Goal: Communication & Community: Answer question/provide support

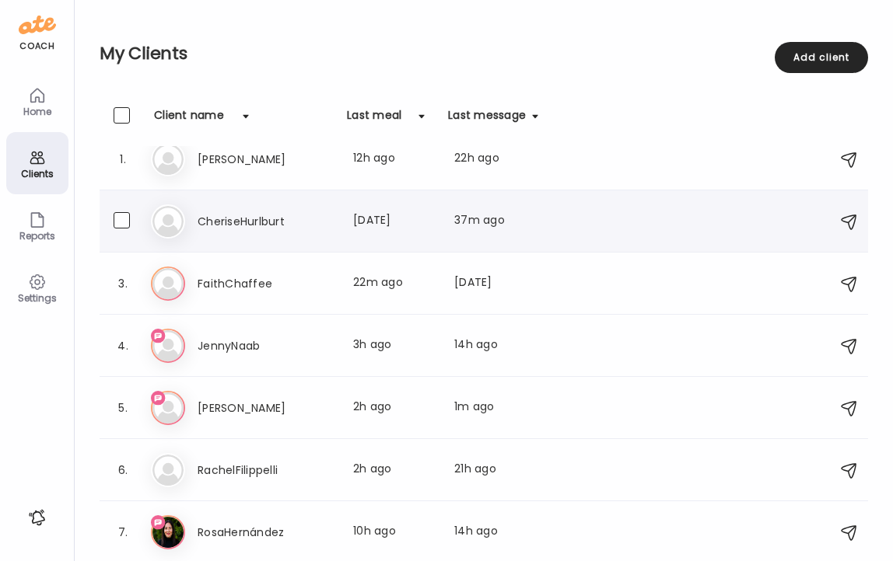
scroll to position [81, 0]
click at [207, 156] on h3 "[PERSON_NAME]" at bounding box center [266, 159] width 137 height 19
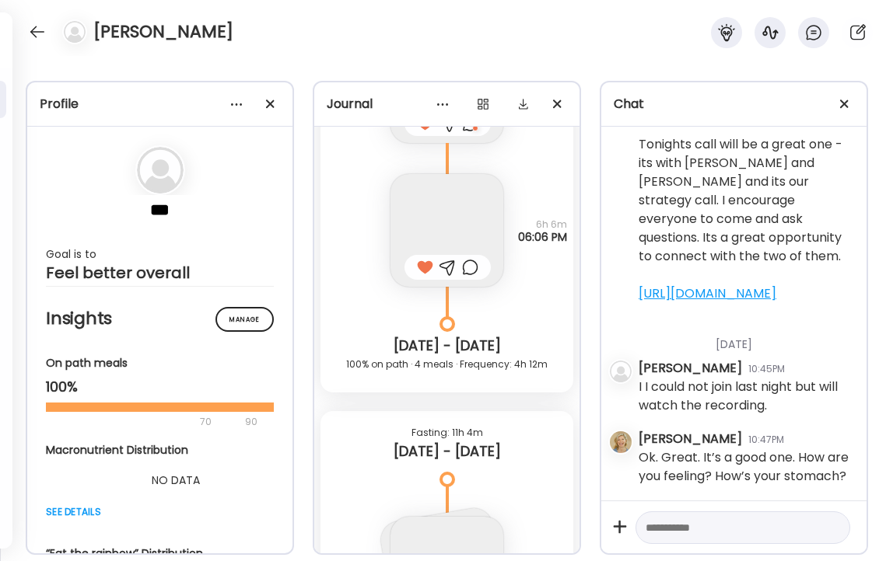
scroll to position [15841, 0]
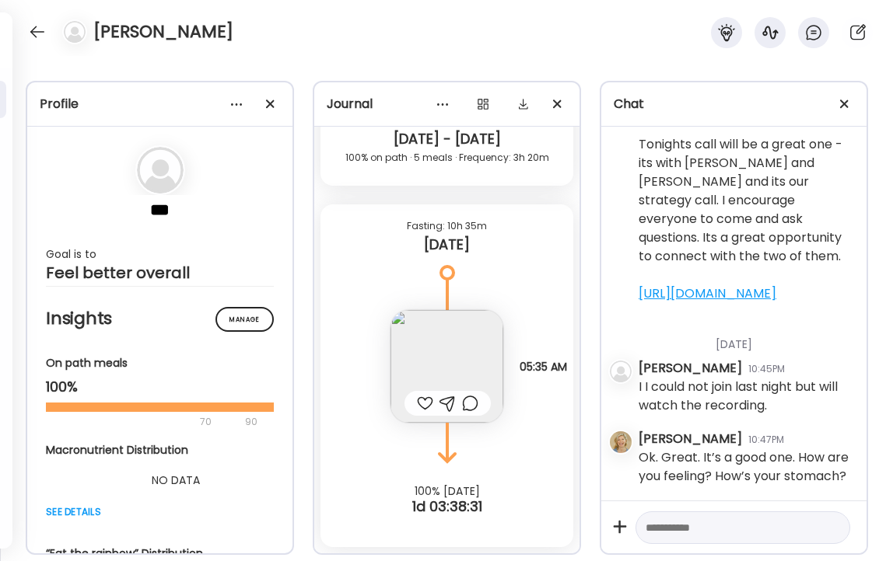
click at [424, 403] on div at bounding box center [425, 403] width 16 height 19
click at [33, 31] on div at bounding box center [37, 31] width 25 height 25
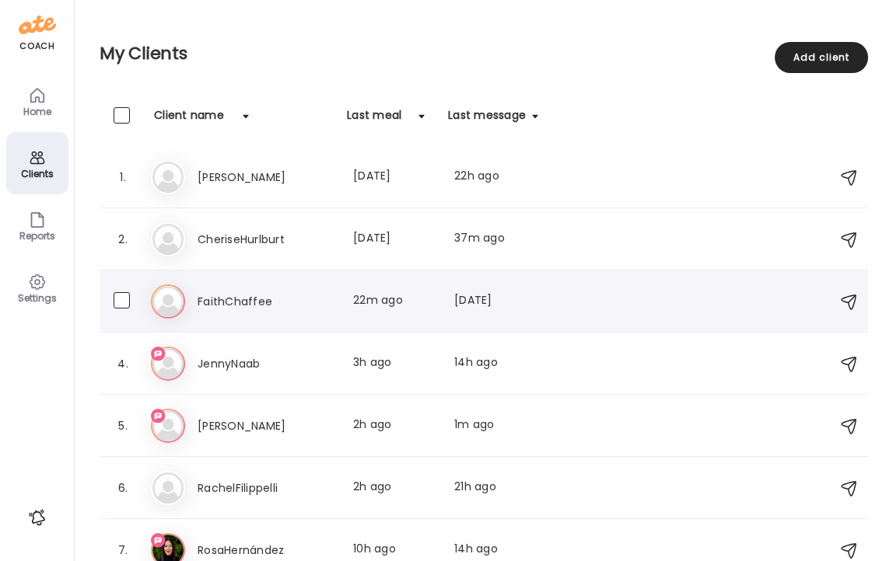
click at [229, 298] on h3 "FaithChaffee" at bounding box center [266, 301] width 137 height 19
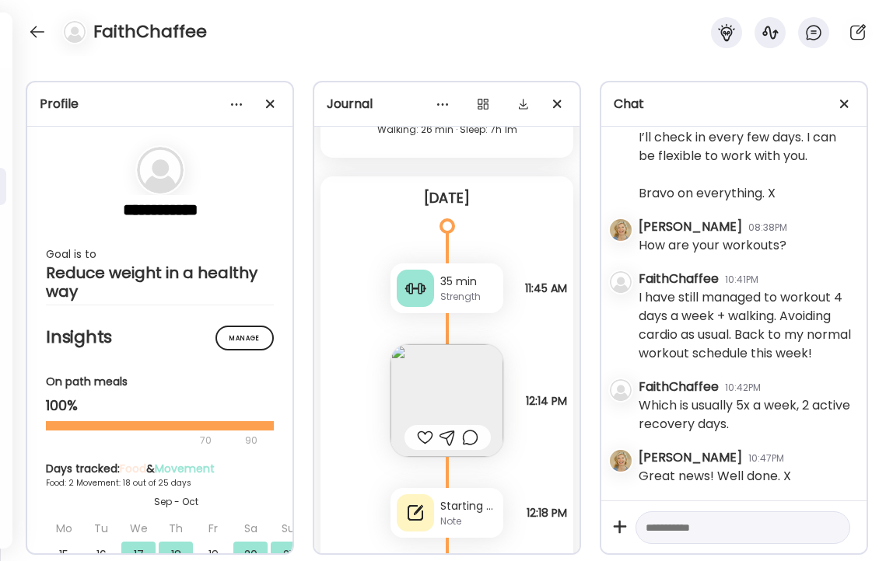
scroll to position [8596, 0]
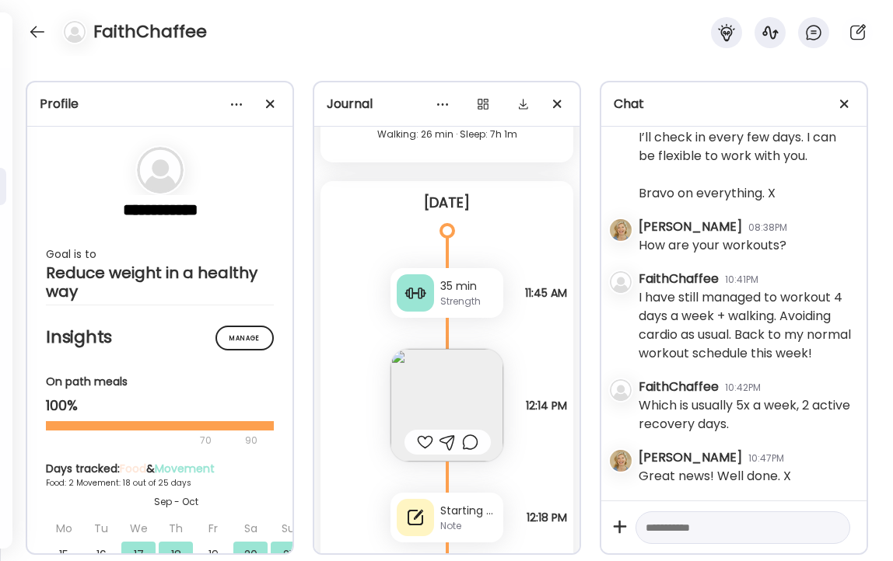
click at [450, 291] on div "35 min" at bounding box center [468, 286] width 57 height 16
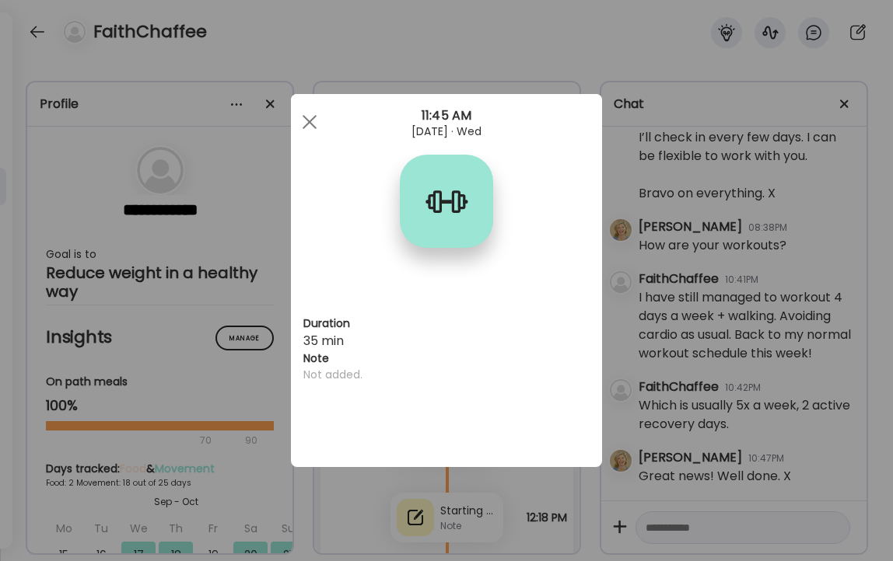
scroll to position [0, 0]
click at [306, 122] on div at bounding box center [309, 122] width 31 height 31
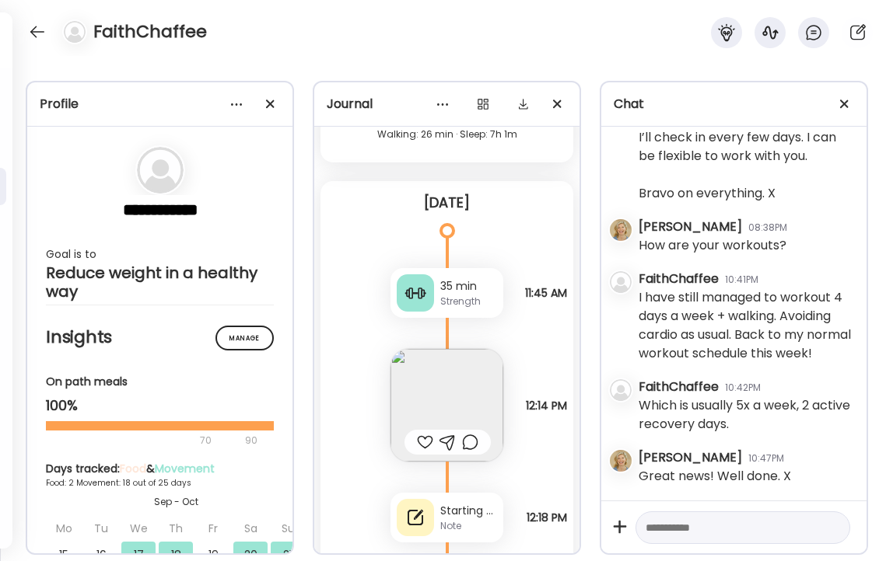
click at [447, 407] on img at bounding box center [446, 405] width 113 height 113
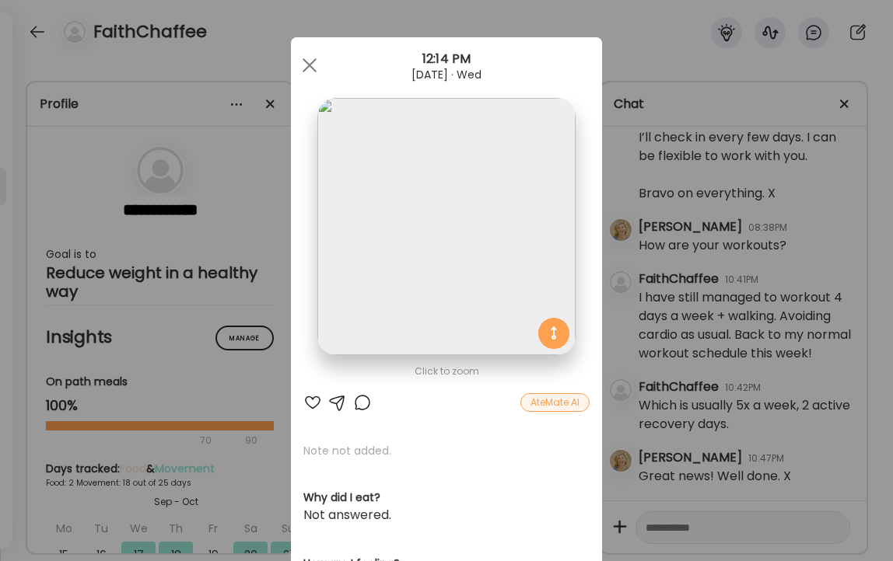
click at [313, 404] on div at bounding box center [312, 402] width 19 height 19
click at [306, 67] on span at bounding box center [309, 65] width 14 height 14
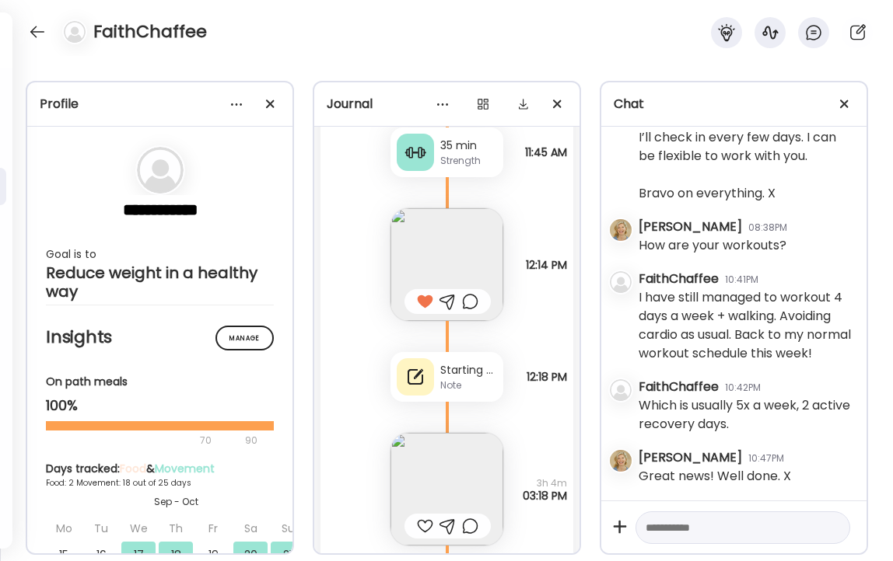
scroll to position [8741, 0]
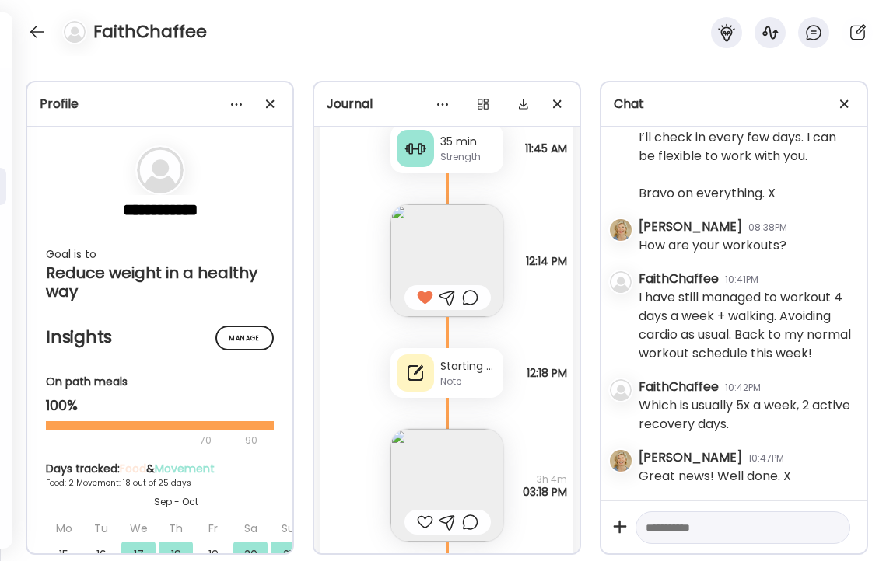
click at [455, 372] on div "Starting to feel lighter, leaner and more energized. Much less bloat!" at bounding box center [468, 366] width 57 height 16
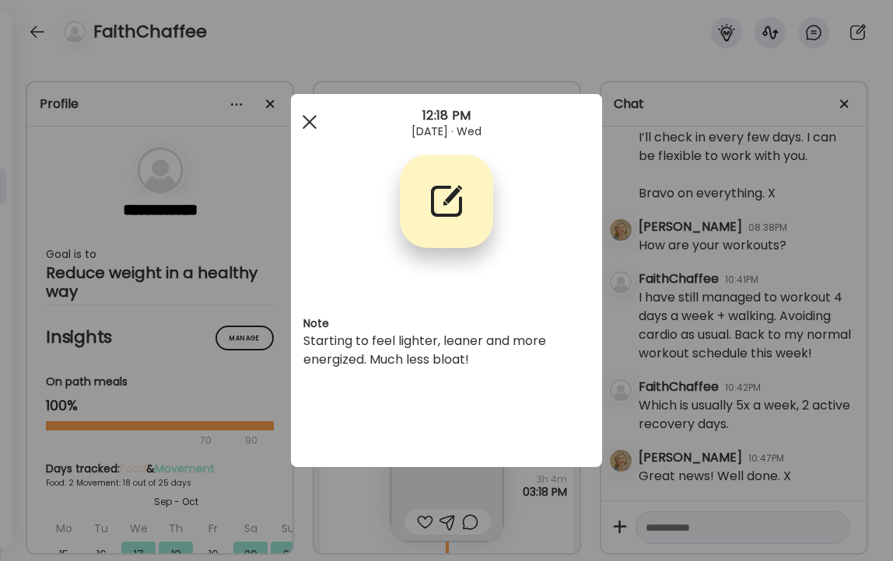
click at [310, 121] on span at bounding box center [309, 122] width 14 height 14
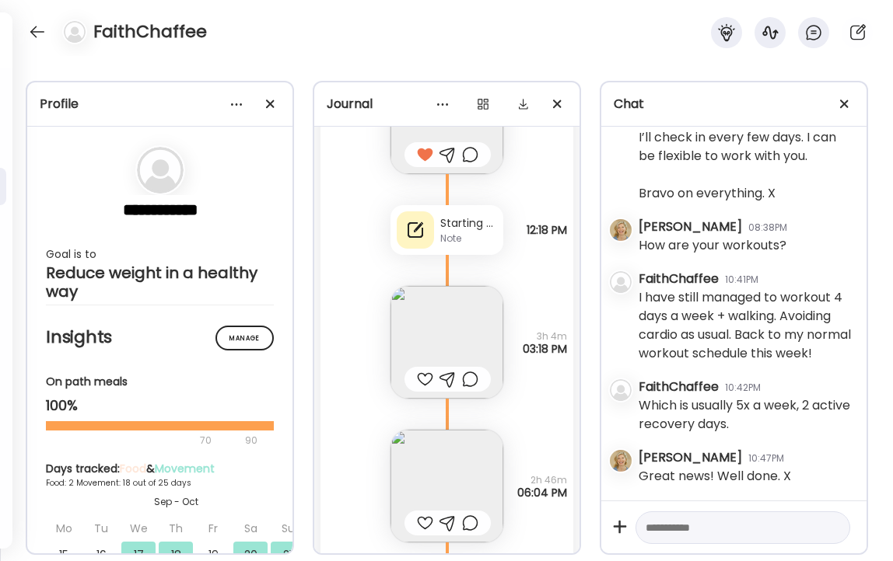
scroll to position [8893, 0]
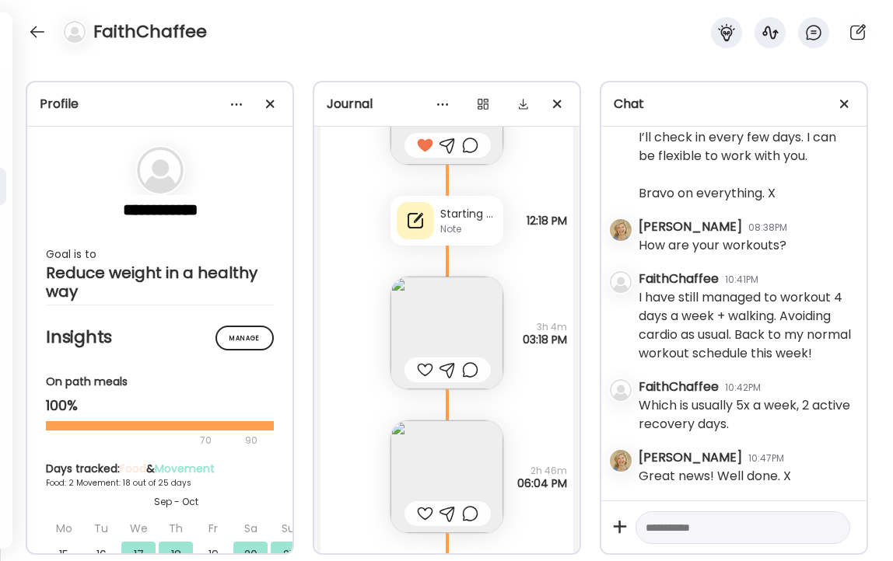
click at [447, 325] on img at bounding box center [446, 333] width 113 height 113
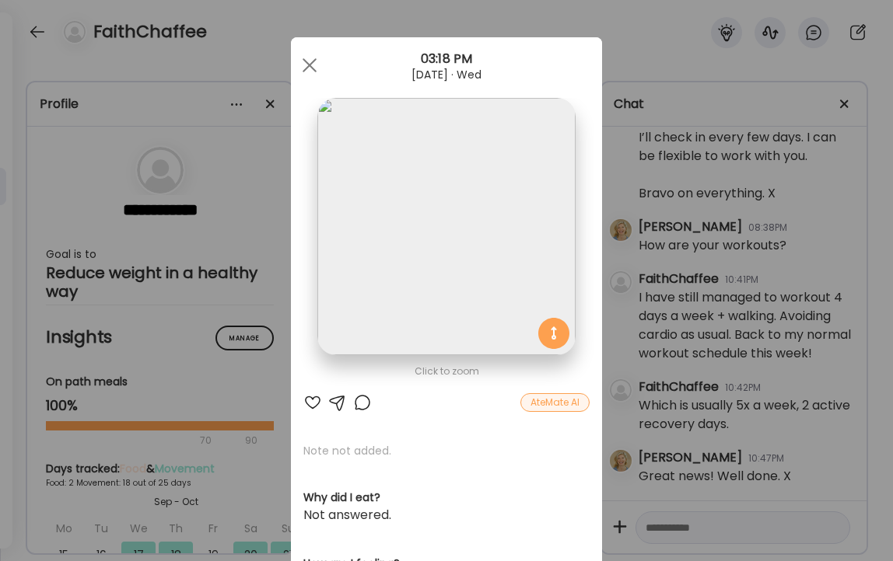
click at [315, 398] on div at bounding box center [312, 402] width 19 height 19
click at [307, 58] on div at bounding box center [309, 65] width 31 height 31
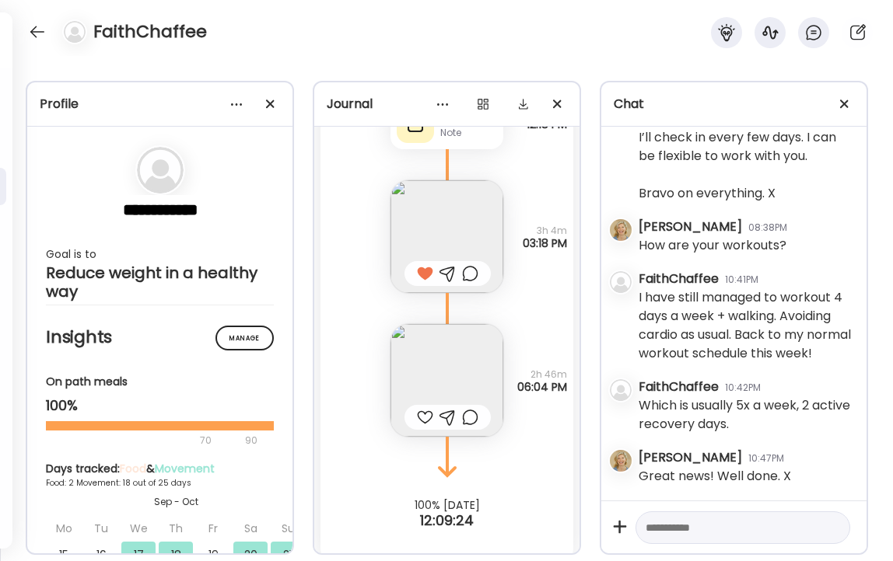
scroll to position [9004, 0]
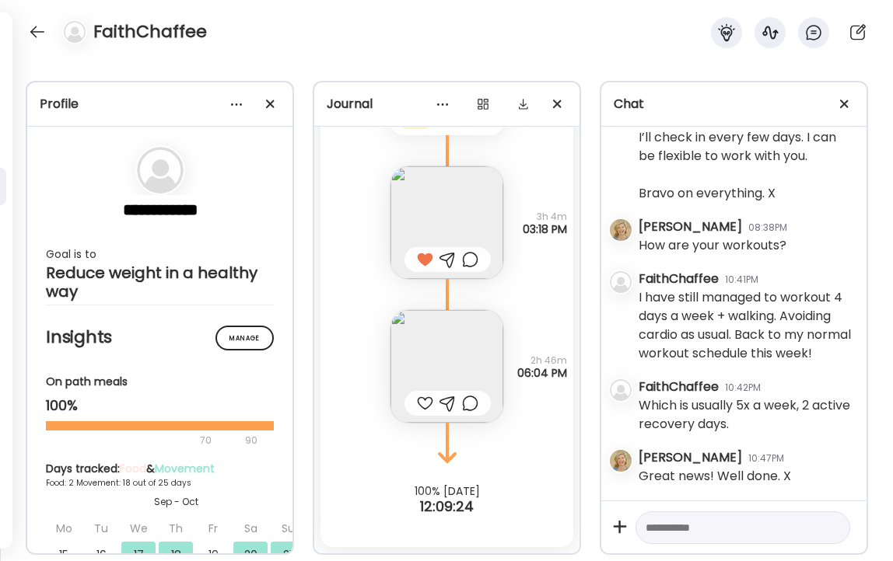
click at [438, 360] on img at bounding box center [446, 366] width 113 height 113
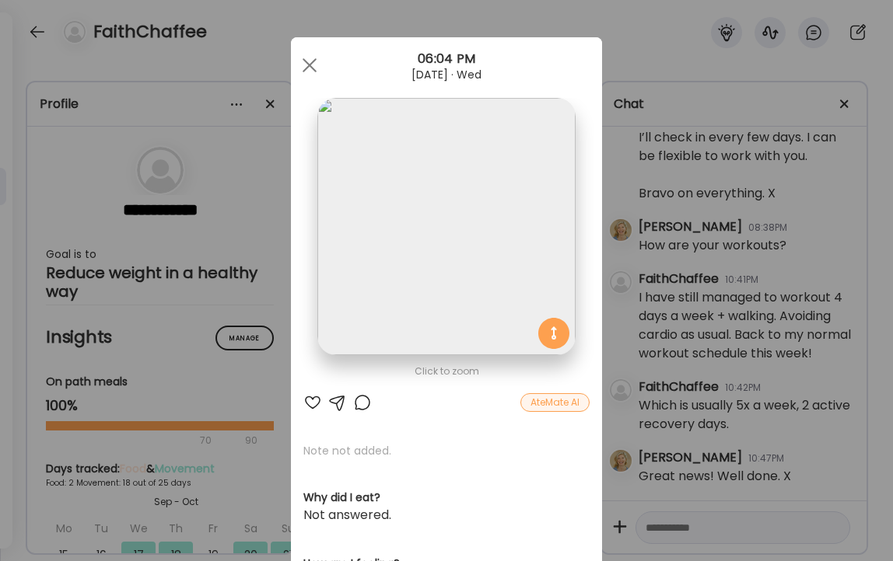
click at [312, 404] on div at bounding box center [312, 402] width 19 height 19
click at [307, 65] on span at bounding box center [309, 65] width 14 height 14
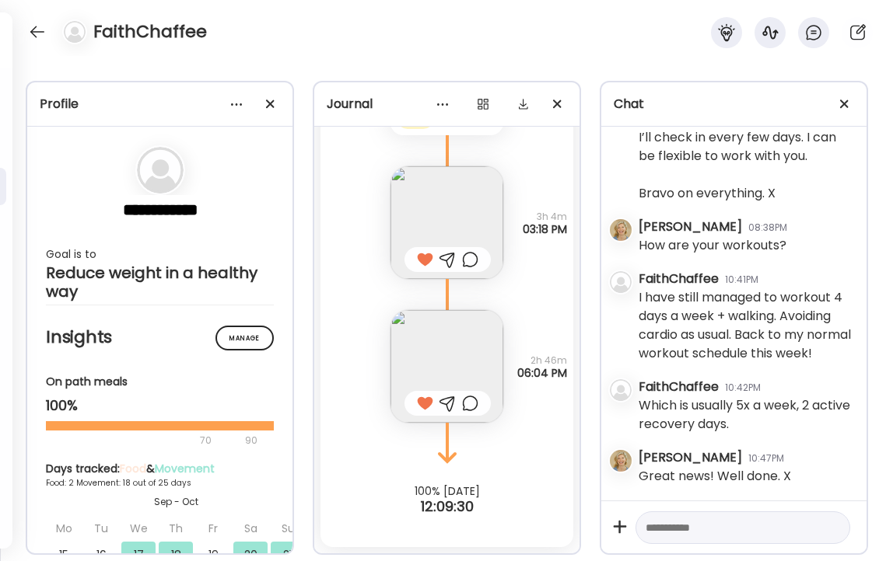
click at [747, 527] on textarea at bounding box center [728, 528] width 166 height 19
click at [697, 534] on textarea "********" at bounding box center [728, 528] width 166 height 19
click at [787, 510] on textarea "**********" at bounding box center [728, 444] width 166 height 187
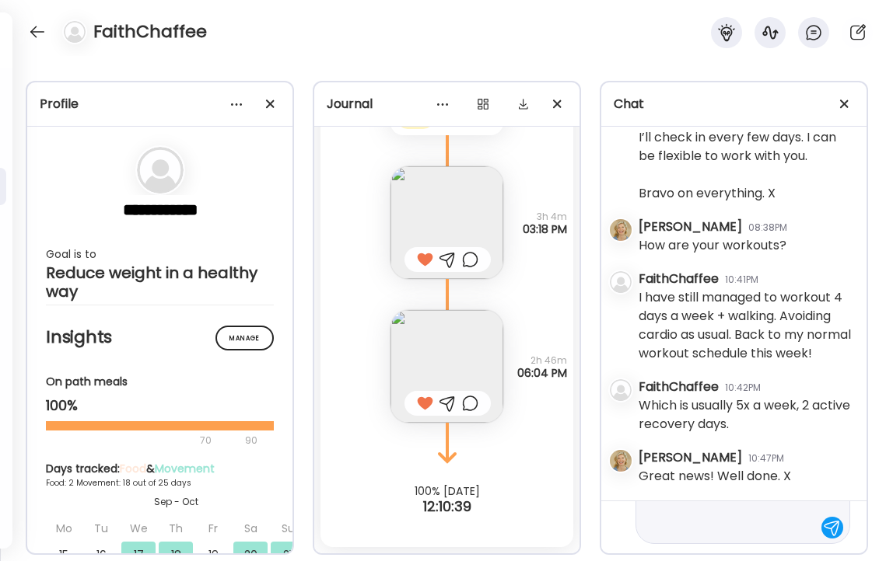
click at [732, 527] on textarea "**********" at bounding box center [728, 444] width 166 height 187
click at [770, 532] on textarea "**********" at bounding box center [728, 444] width 166 height 187
type textarea "**********"
click at [832, 525] on div at bounding box center [832, 528] width 22 height 22
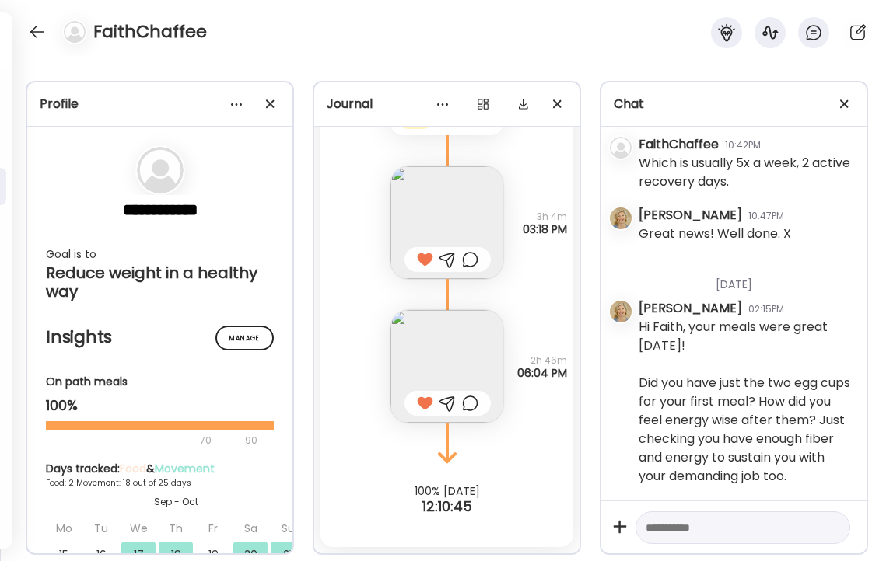
scroll to position [4404, 0]
click at [30, 27] on div at bounding box center [37, 31] width 25 height 25
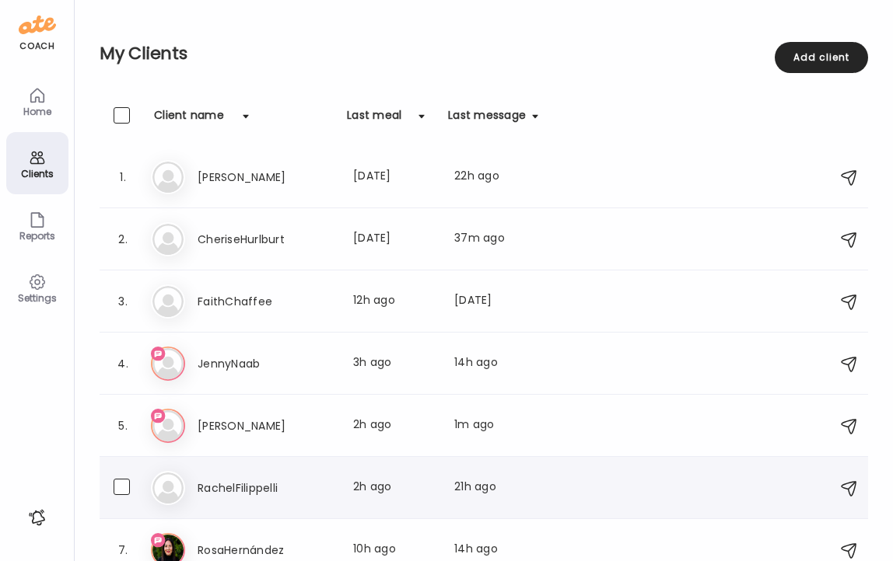
scroll to position [18, 0]
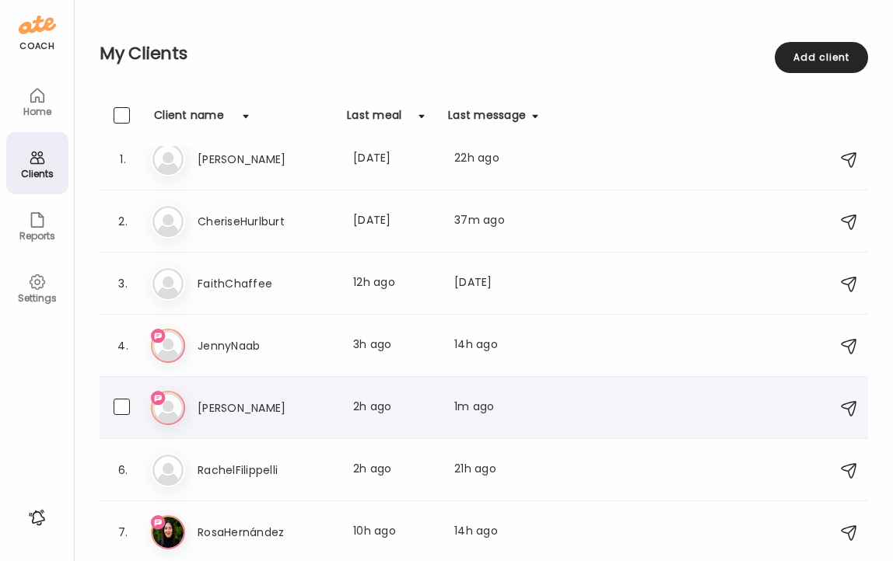
click at [237, 407] on h3 "[PERSON_NAME]" at bounding box center [266, 408] width 137 height 19
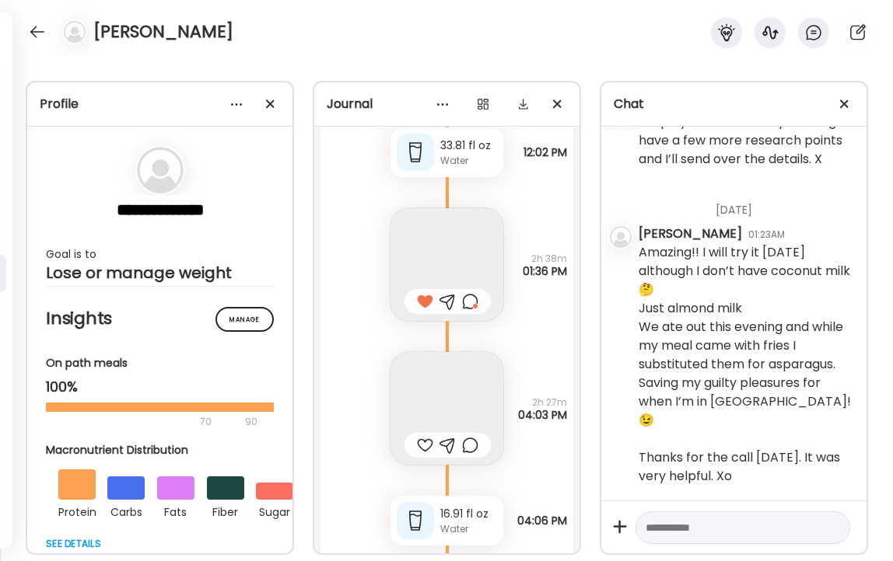
scroll to position [41034, 0]
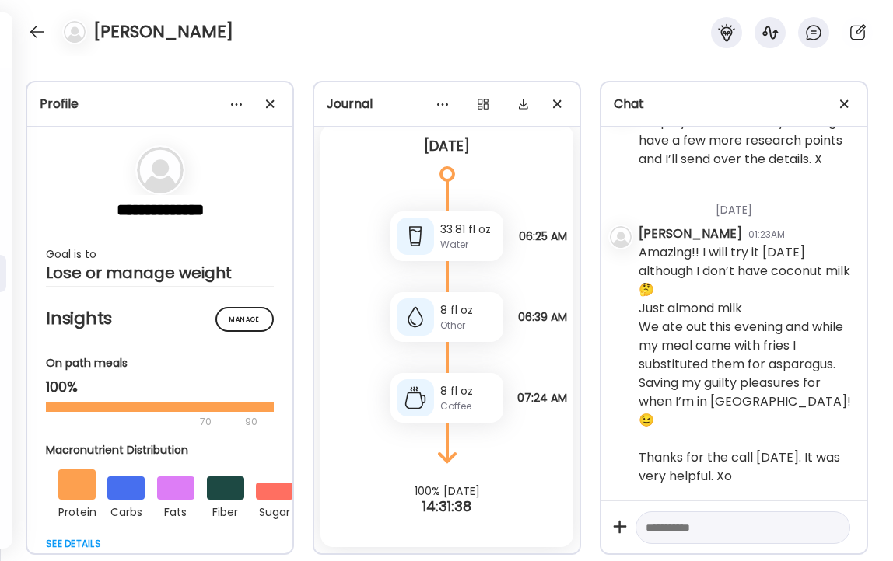
click at [726, 526] on textarea at bounding box center [728, 528] width 166 height 19
type textarea "**********"
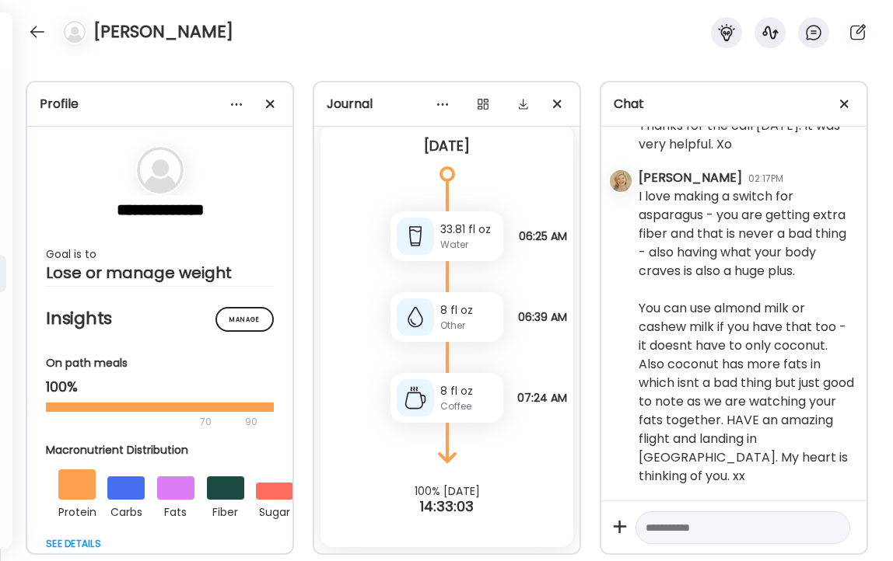
scroll to position [48737, 0]
click at [34, 33] on div at bounding box center [37, 31] width 25 height 25
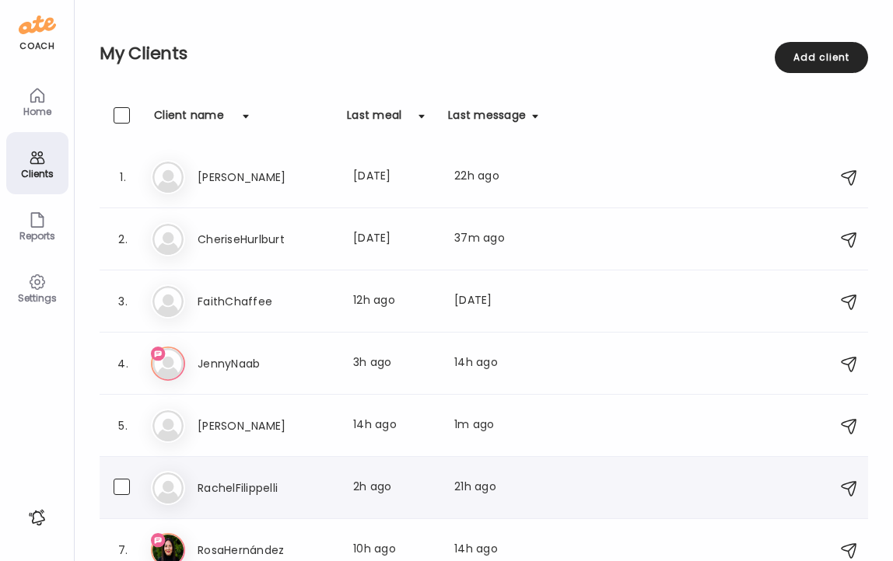
scroll to position [18, 0]
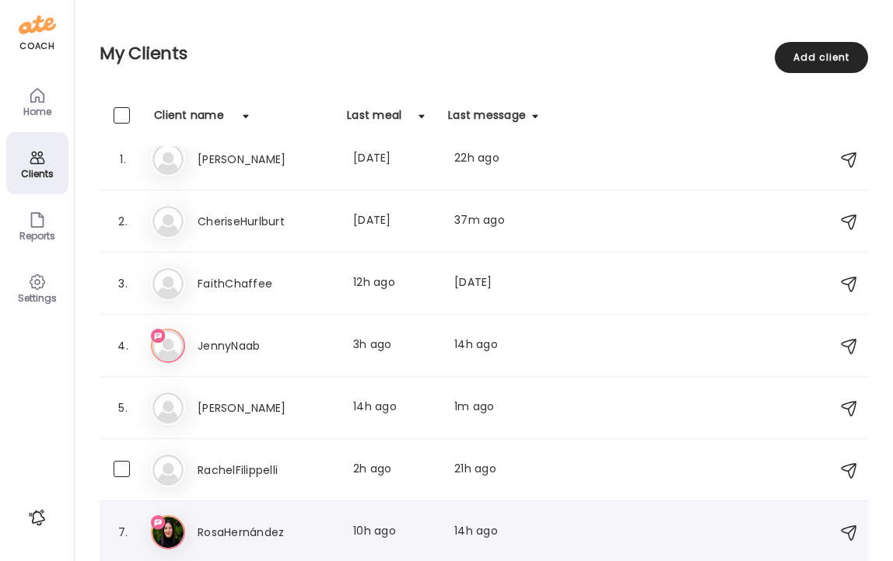
click at [226, 534] on h3 "RosaHernández" at bounding box center [266, 532] width 137 height 19
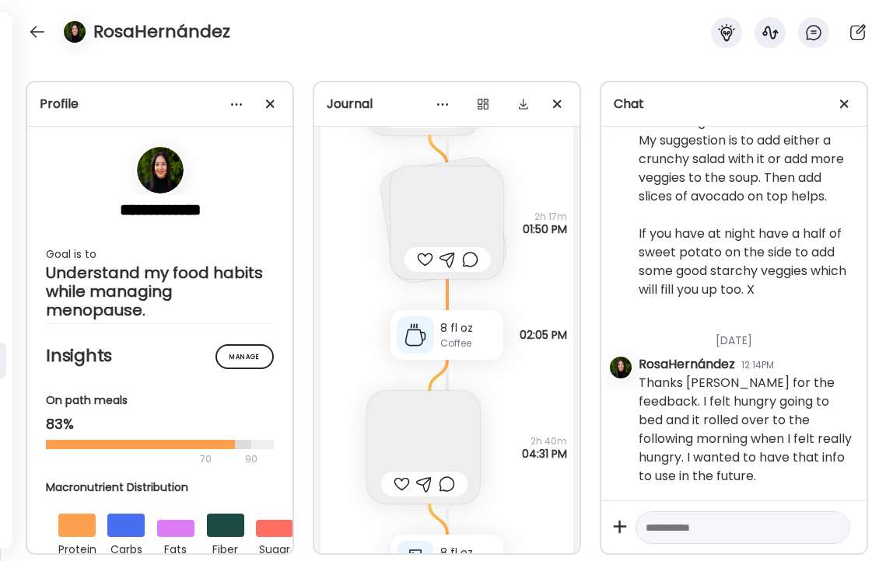
scroll to position [27589, 0]
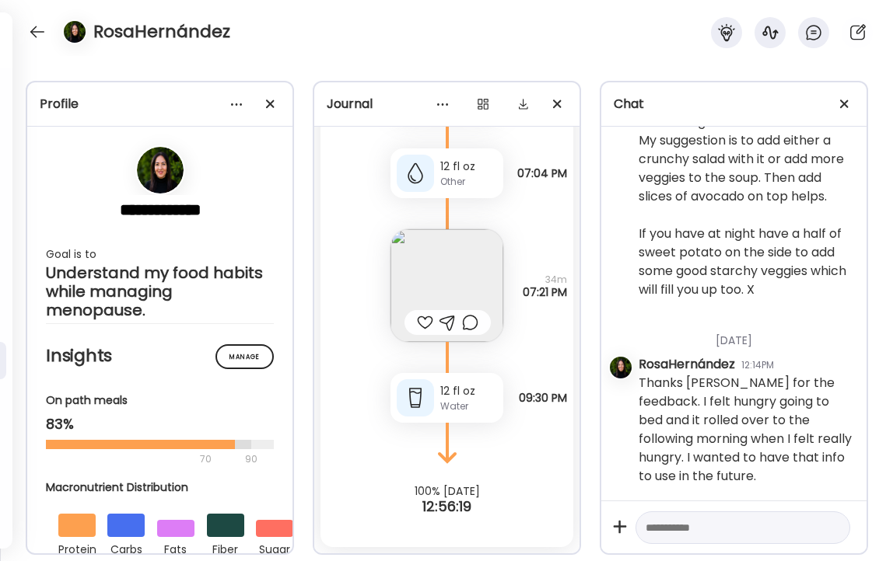
click at [700, 520] on textarea at bounding box center [728, 528] width 166 height 19
type textarea "**********"
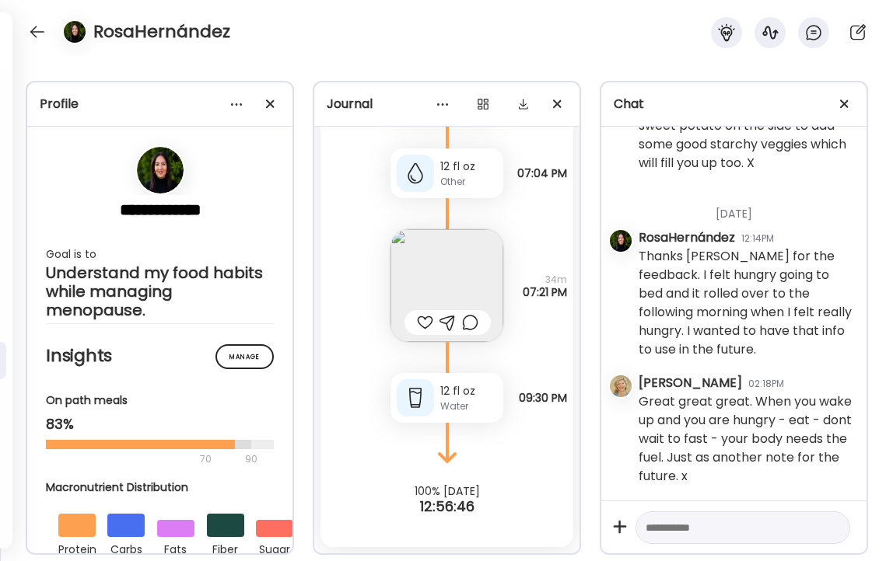
scroll to position [20989, 0]
click at [33, 29] on div at bounding box center [37, 31] width 25 height 25
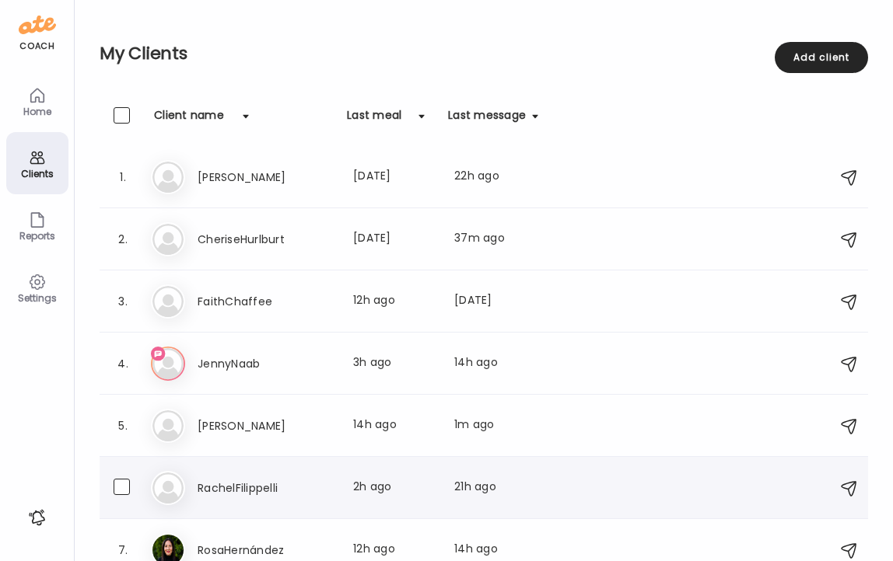
scroll to position [18, 0]
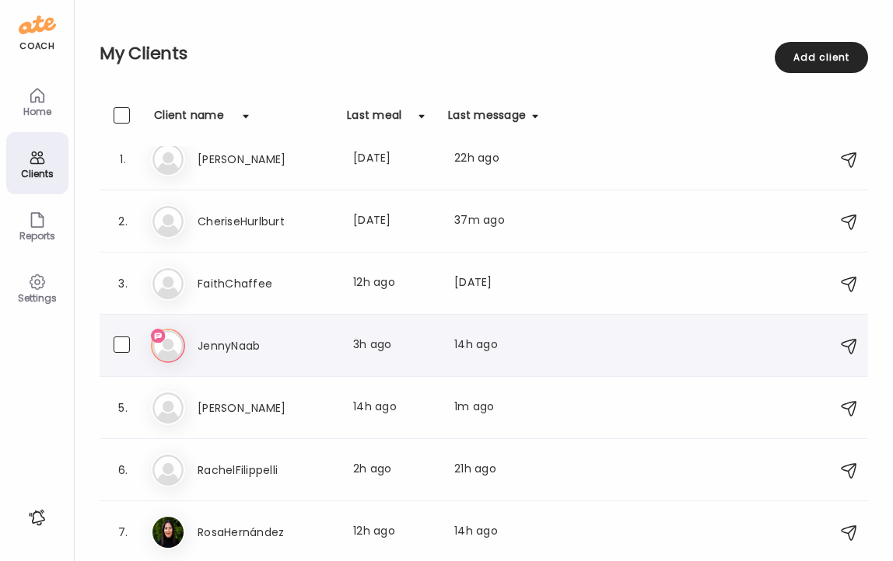
click at [229, 346] on h3 "JennyNaab" at bounding box center [266, 346] width 137 height 19
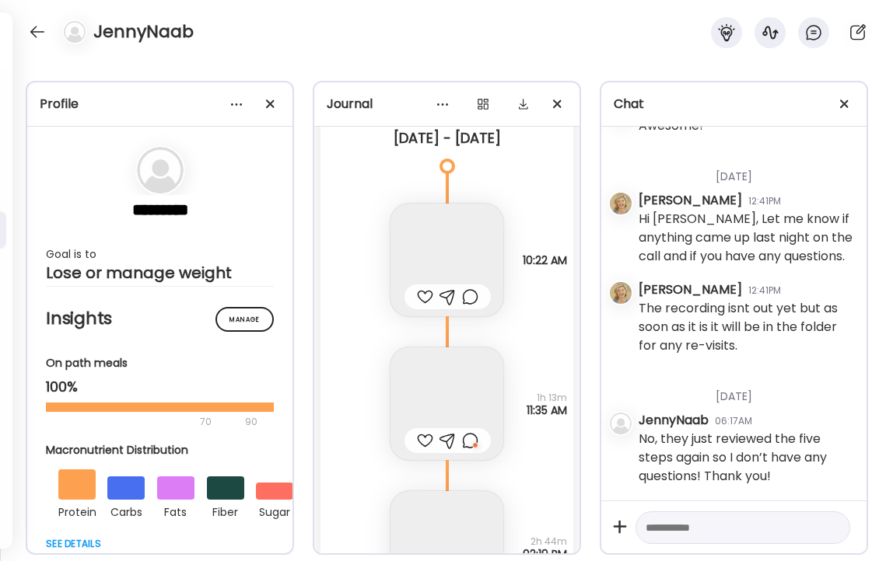
scroll to position [9647, 0]
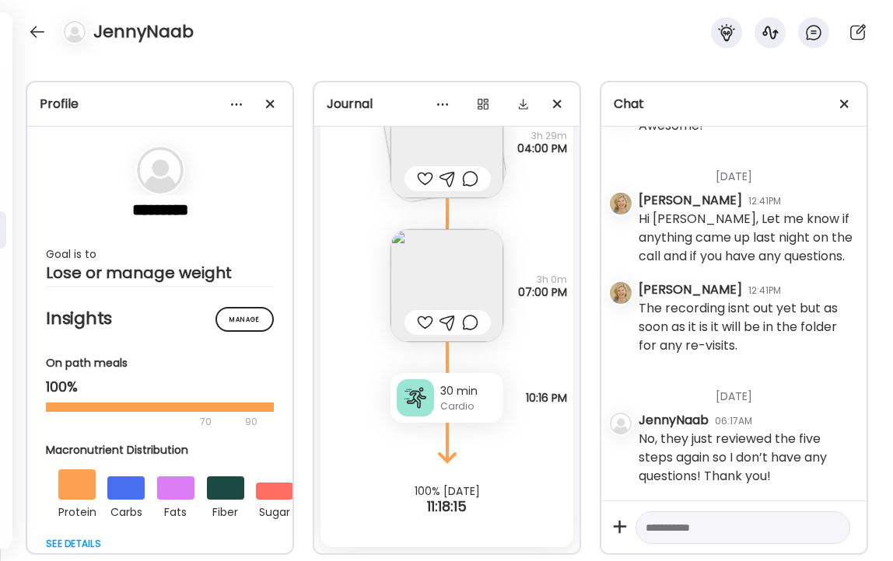
click at [743, 533] on textarea at bounding box center [728, 528] width 166 height 19
type textarea "*"
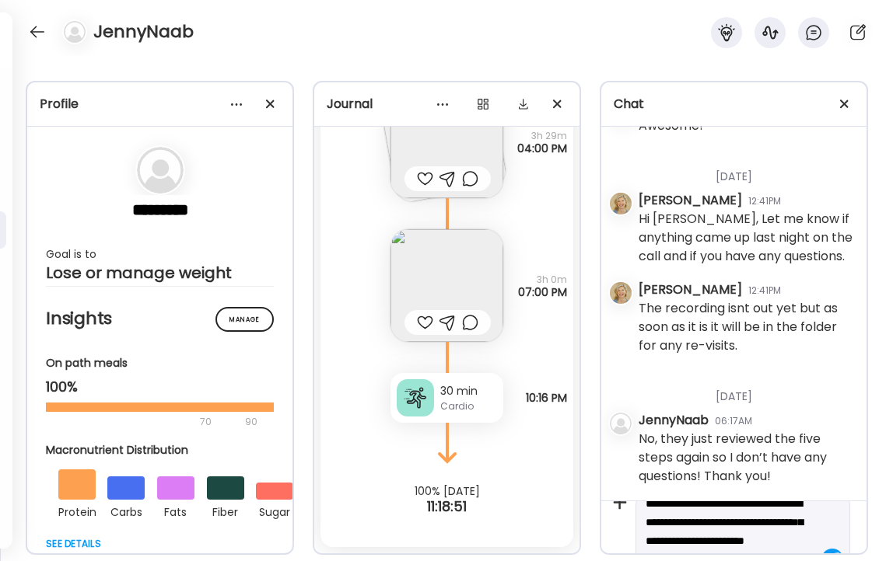
scroll to position [16, 0]
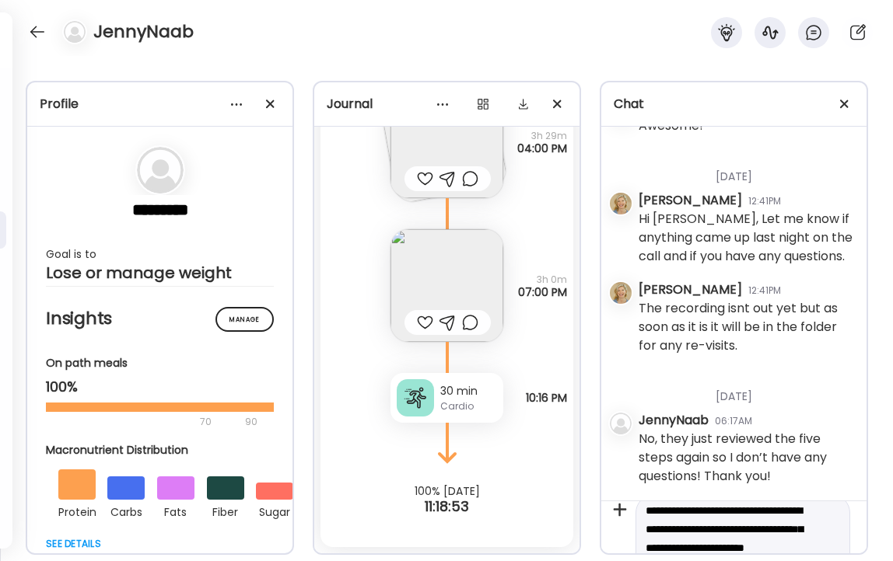
click at [647, 547] on textarea "**********" at bounding box center [728, 539] width 166 height 75
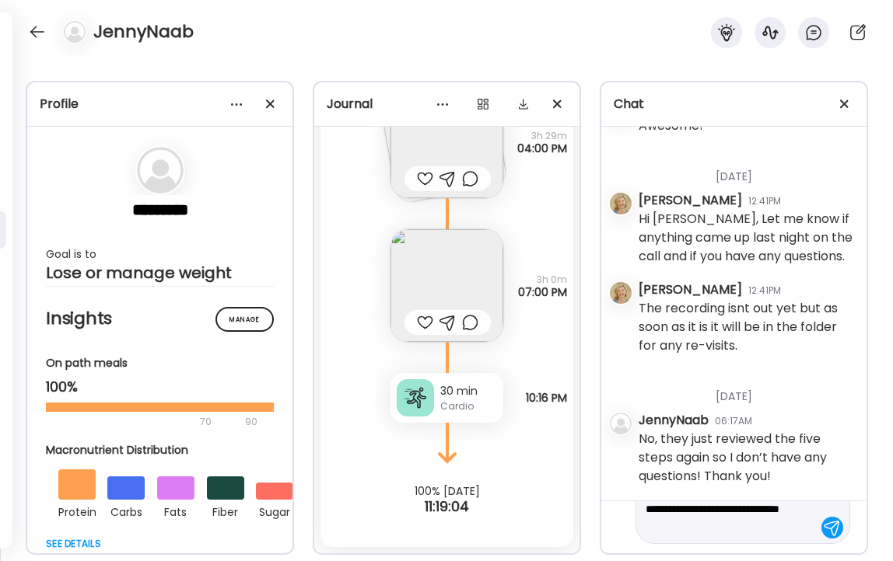
type textarea "**********"
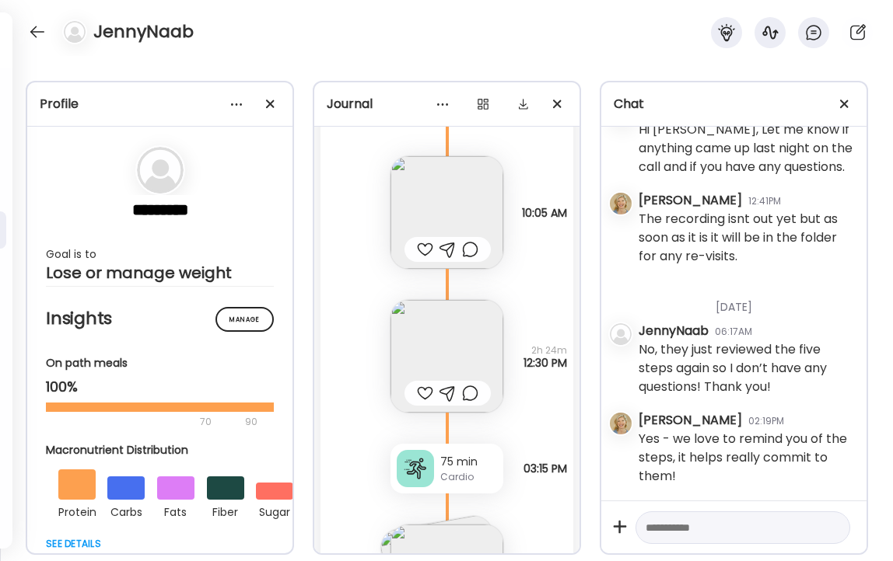
scroll to position [13920, 0]
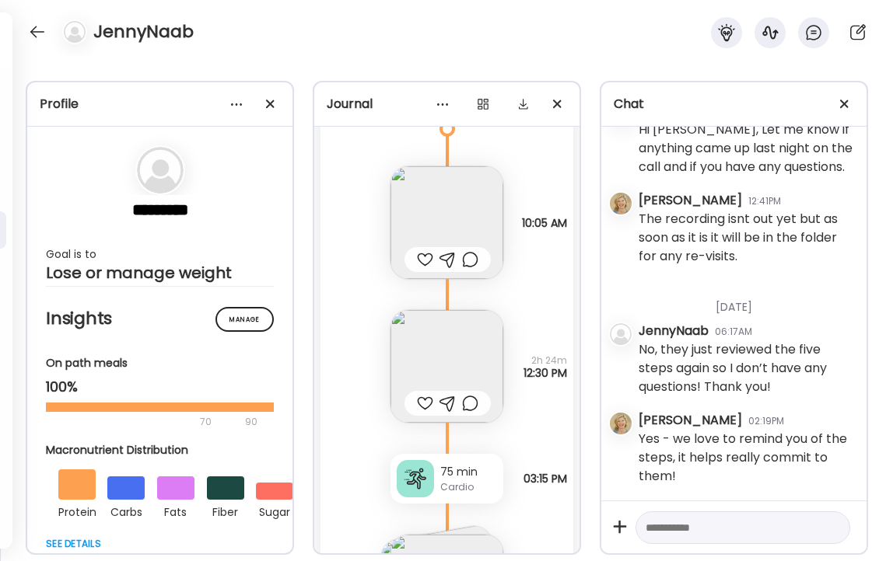
click at [448, 208] on img at bounding box center [446, 222] width 113 height 113
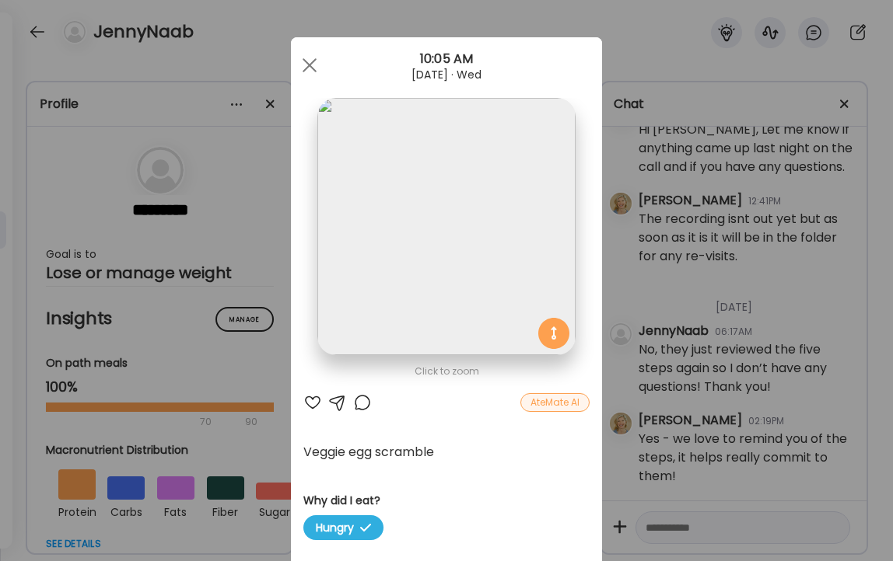
click at [312, 400] on div at bounding box center [312, 402] width 19 height 19
click at [363, 401] on div at bounding box center [362, 402] width 19 height 19
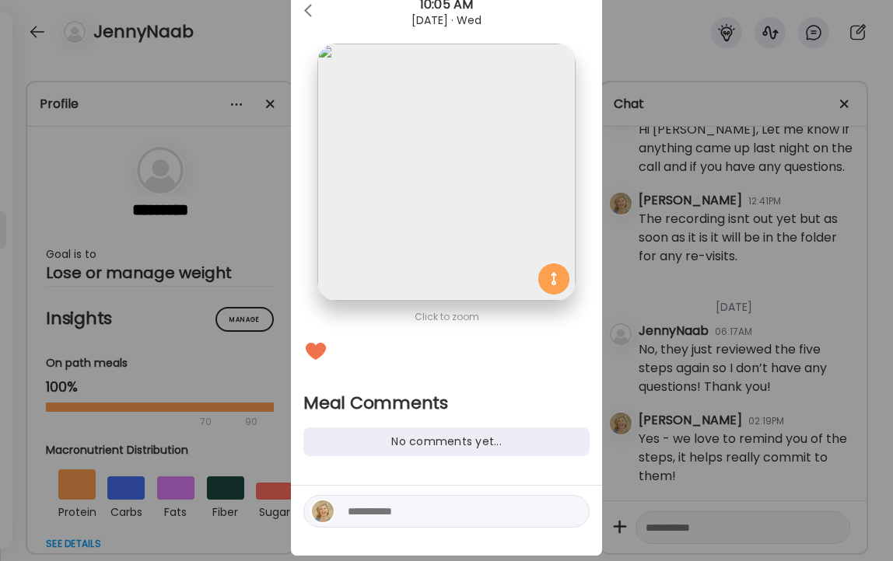
scroll to position [86, 0]
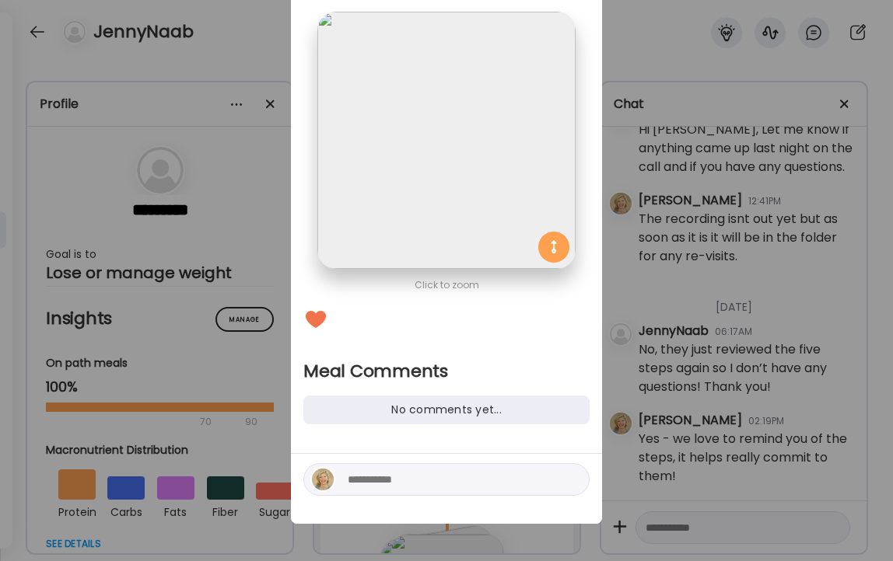
click at [444, 477] on textarea at bounding box center [453, 479] width 210 height 19
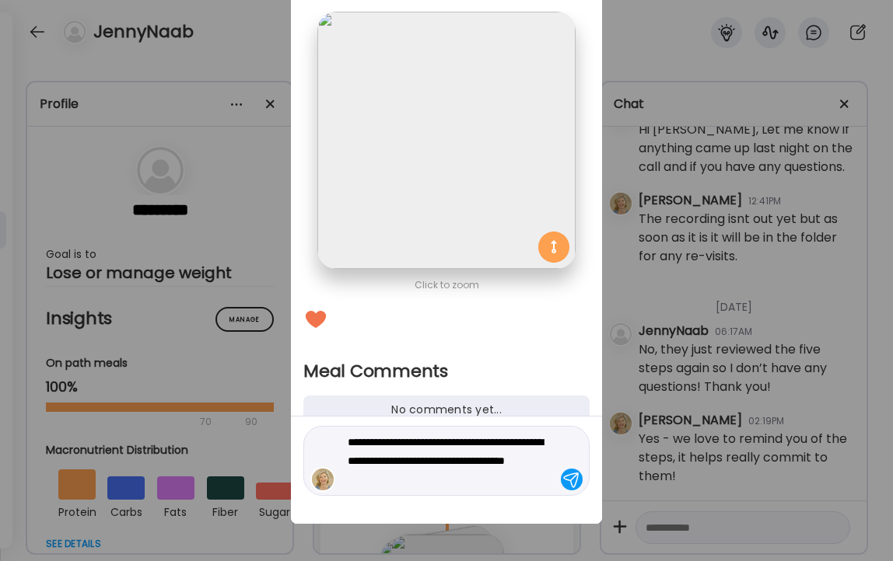
type textarea "**********"
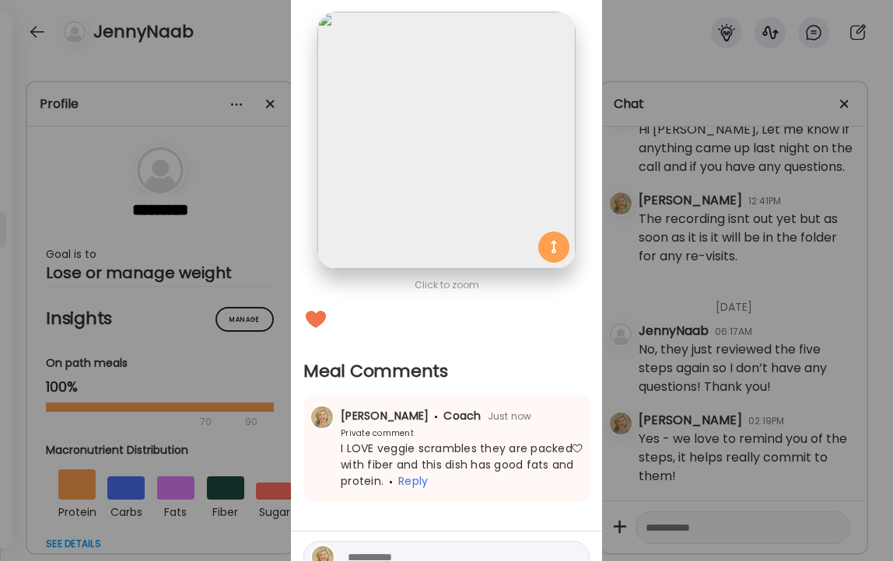
click at [216, 65] on div "Ate Coach Dashboard Wahoo! It’s official Take a moment to set up your Coach Pro…" at bounding box center [446, 280] width 893 height 561
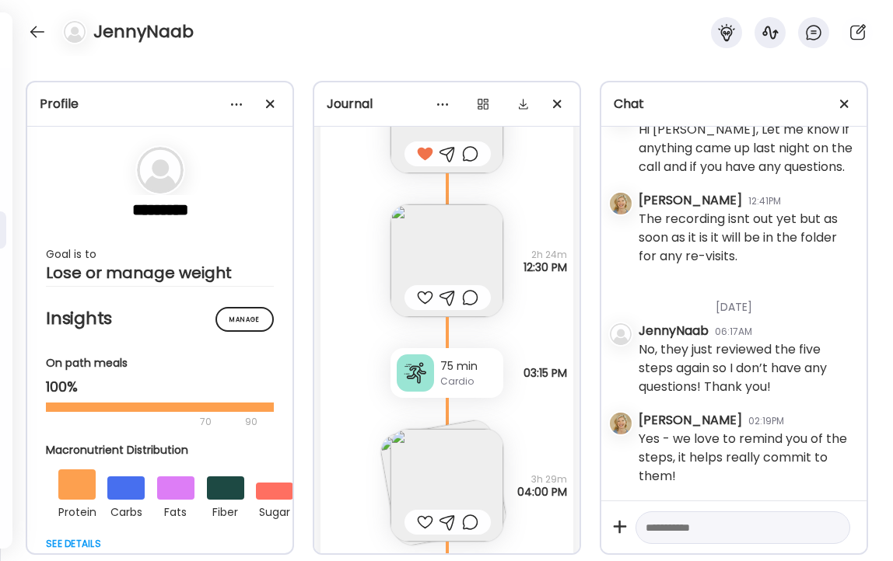
scroll to position [14032, 0]
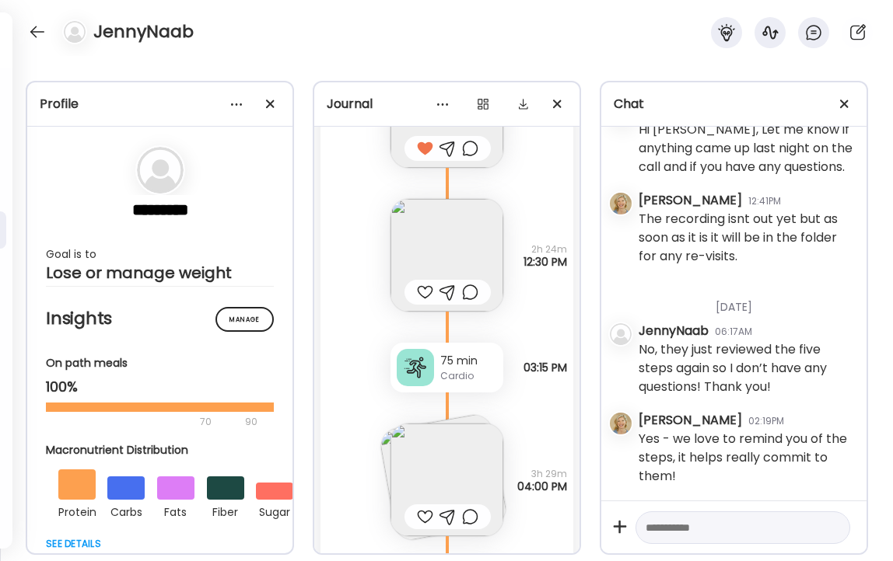
click at [453, 243] on img at bounding box center [446, 255] width 113 height 113
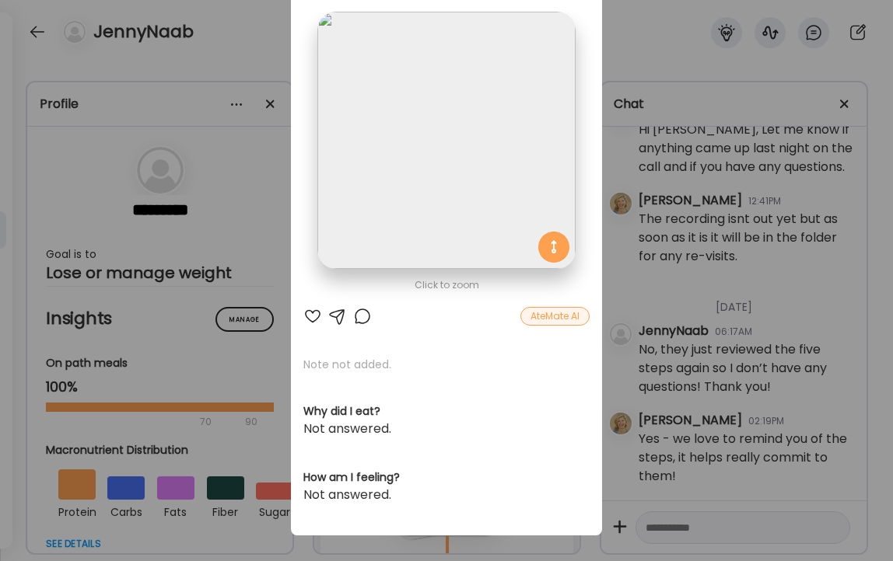
click at [311, 313] on div at bounding box center [312, 316] width 19 height 19
click at [268, 32] on div "Ate Coach Dashboard Wahoo! It’s official Take a moment to set up your Coach Pro…" at bounding box center [446, 280] width 893 height 561
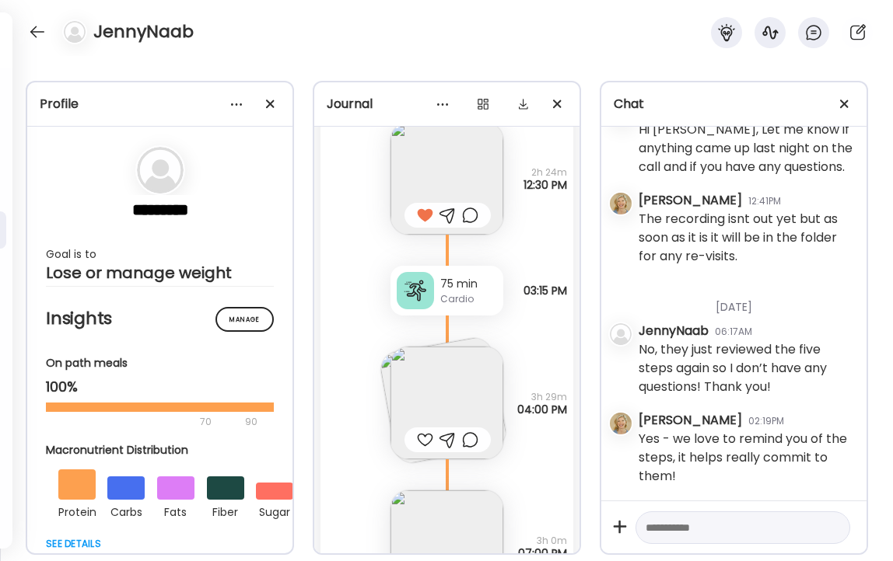
scroll to position [14131, 0]
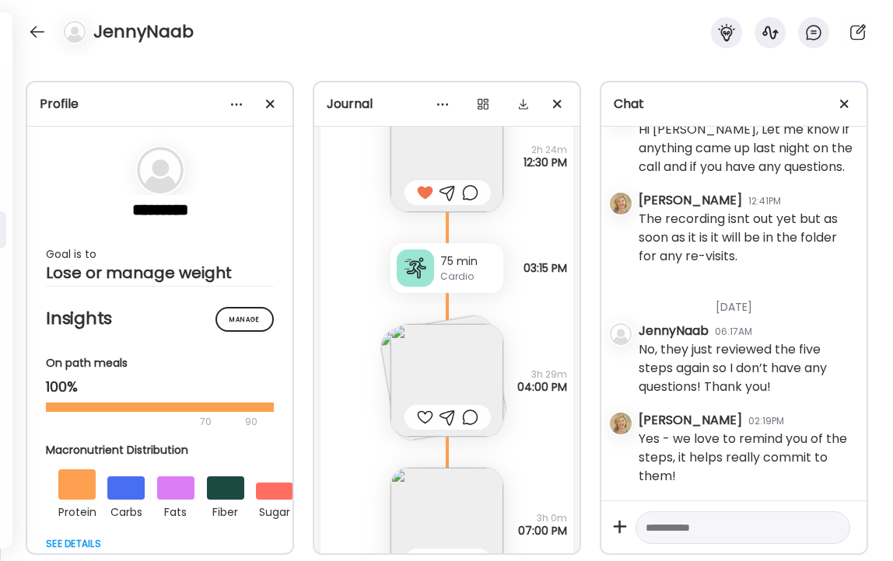
click at [460, 274] on div "Cardio" at bounding box center [468, 277] width 57 height 14
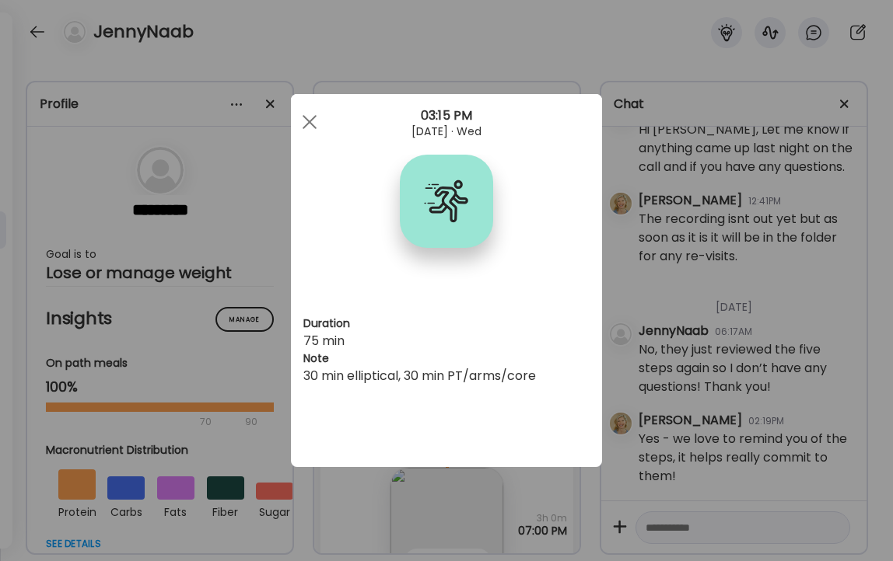
scroll to position [0, 0]
click at [310, 121] on span at bounding box center [309, 122] width 14 height 14
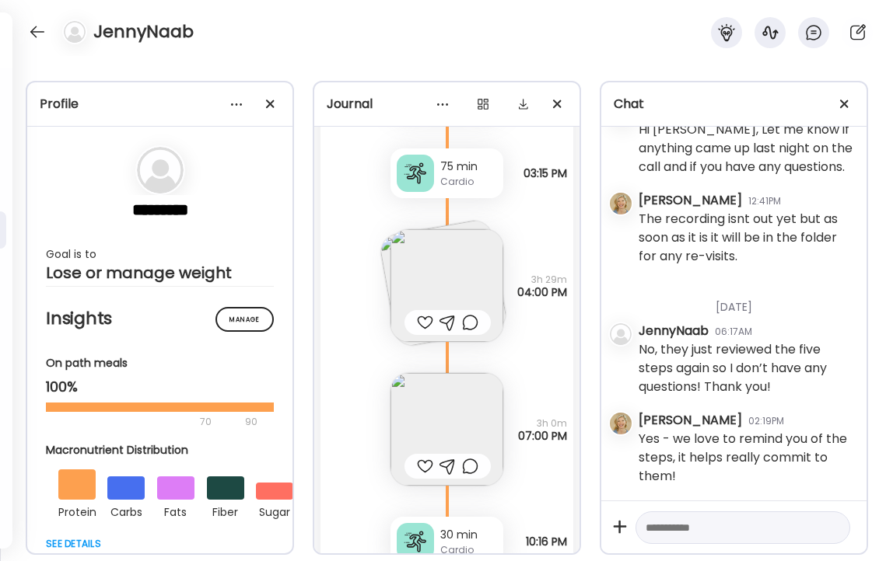
scroll to position [14230, 0]
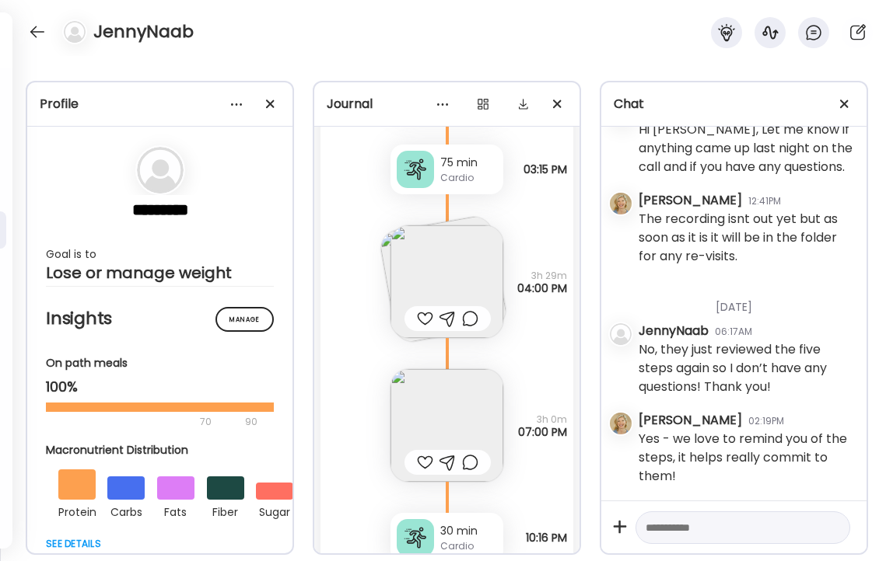
click at [450, 269] on img at bounding box center [446, 282] width 113 height 113
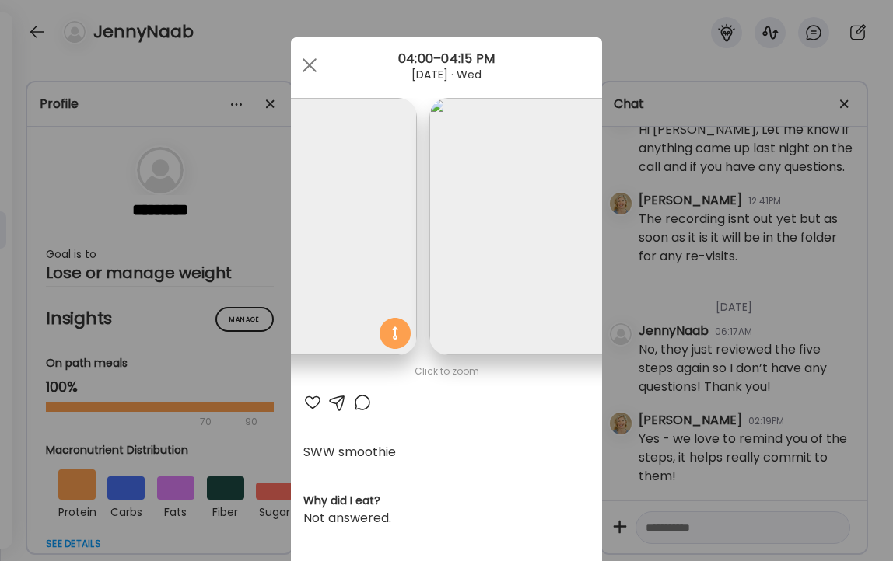
scroll to position [0, 253]
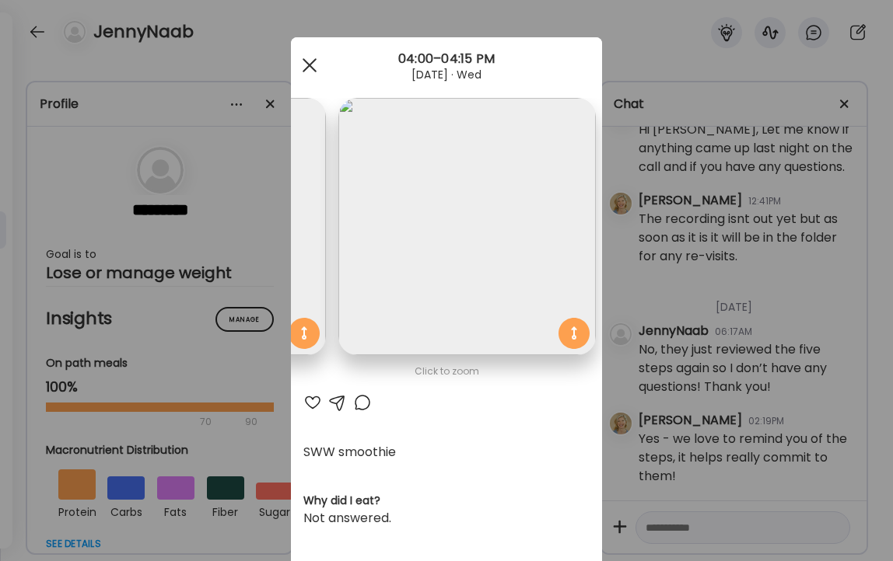
click at [308, 57] on div at bounding box center [309, 65] width 31 height 31
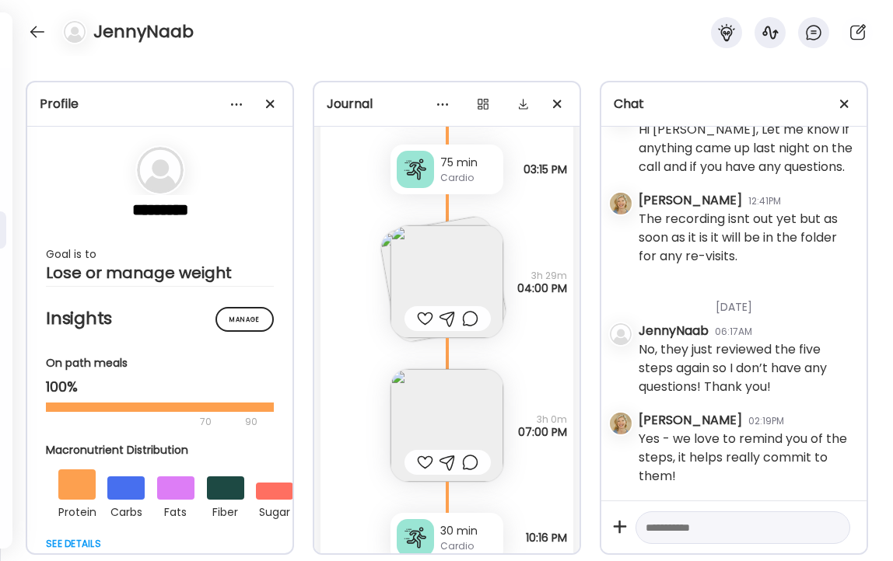
scroll to position [14370, 0]
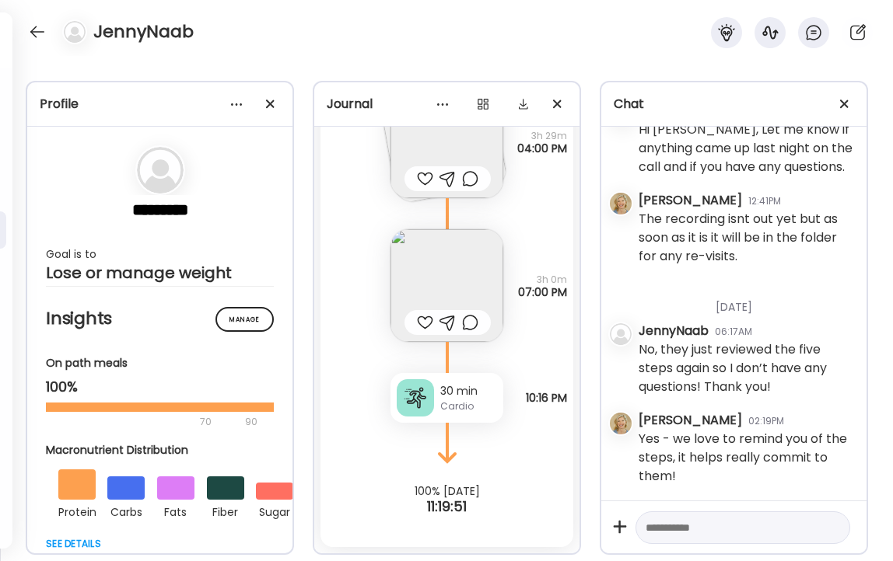
click at [457, 262] on img at bounding box center [446, 285] width 113 height 113
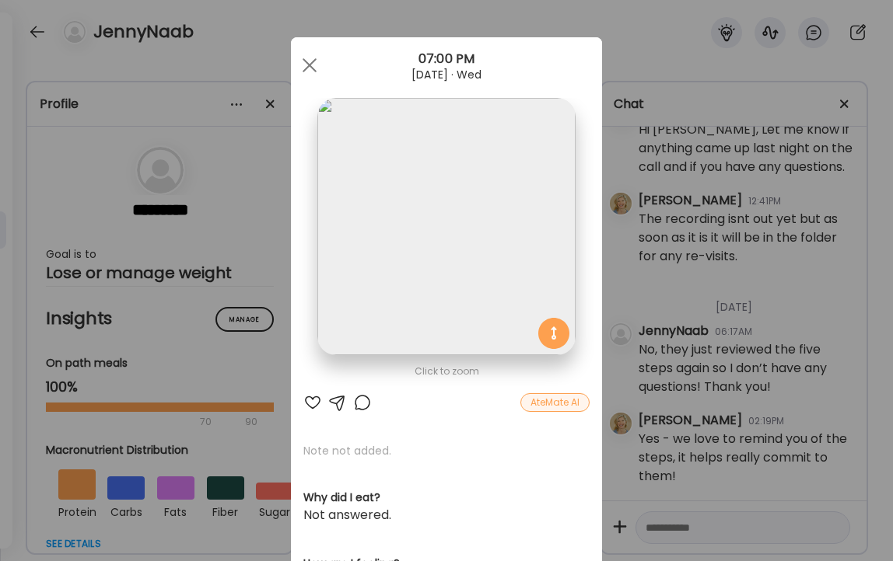
scroll to position [0, 0]
click at [309, 400] on div at bounding box center [312, 402] width 19 height 19
click at [305, 65] on div at bounding box center [309, 65] width 31 height 31
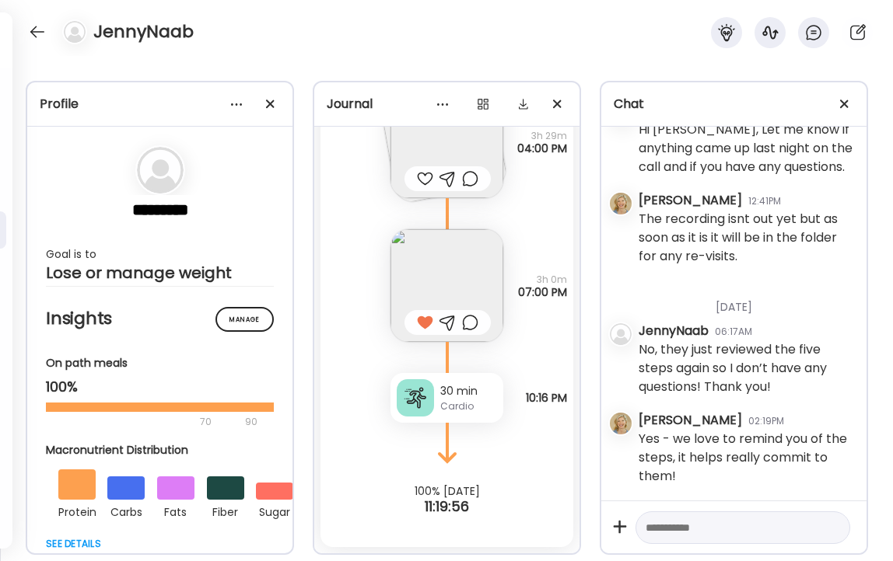
click at [469, 404] on div "Cardio" at bounding box center [468, 407] width 57 height 14
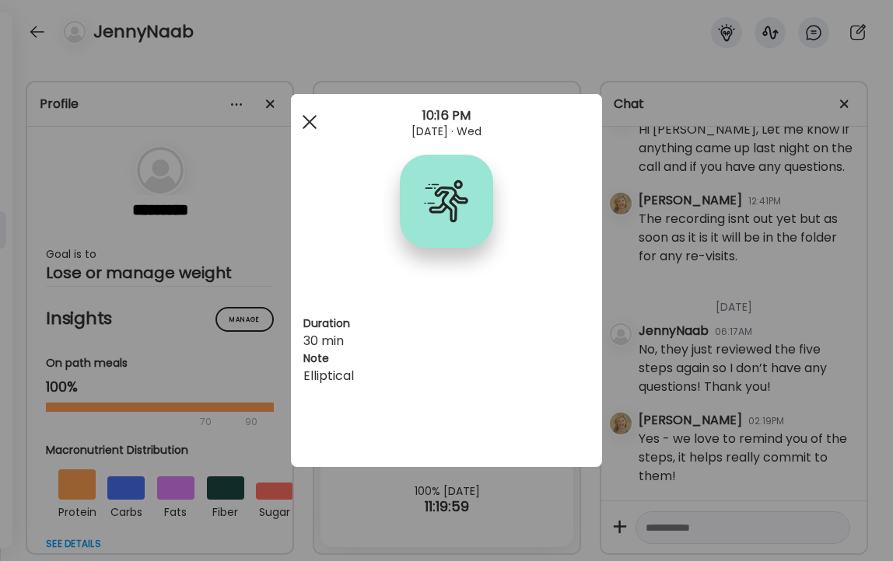
click at [304, 111] on div at bounding box center [309, 122] width 31 height 31
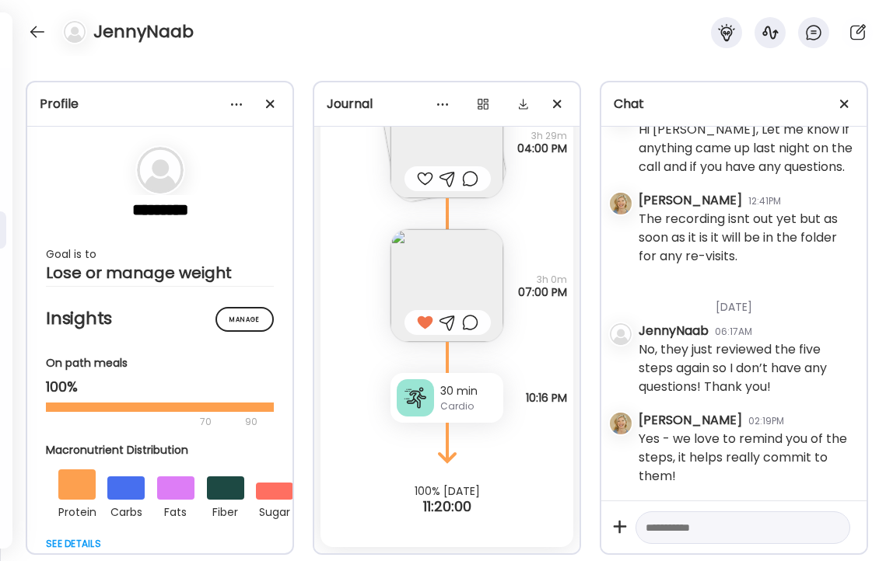
click at [674, 530] on textarea at bounding box center [728, 528] width 166 height 19
click at [753, 526] on textarea "**********" at bounding box center [728, 546] width 166 height 56
type textarea "**********"
click at [834, 547] on div at bounding box center [832, 547] width 22 height 22
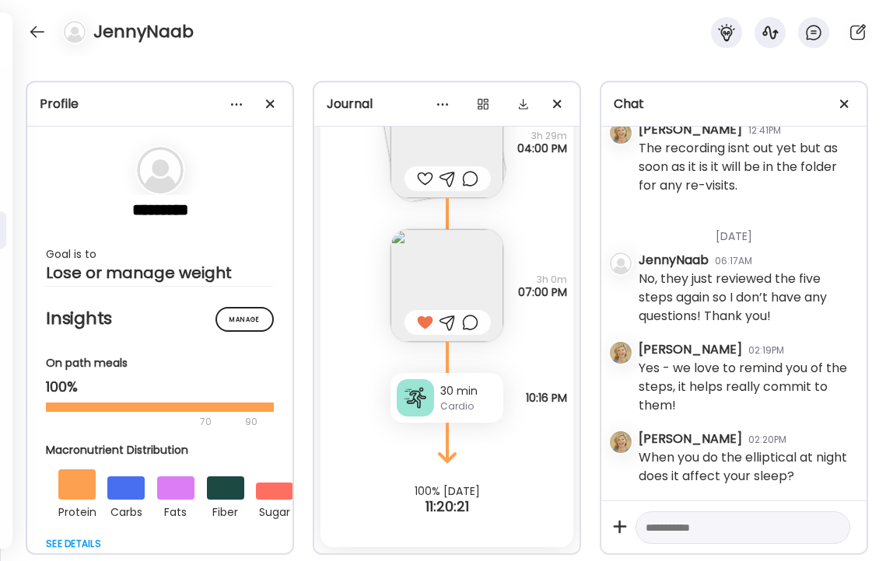
scroll to position [9808, 0]
click at [40, 31] on div at bounding box center [37, 31] width 25 height 25
